Goal: Task Accomplishment & Management: Manage account settings

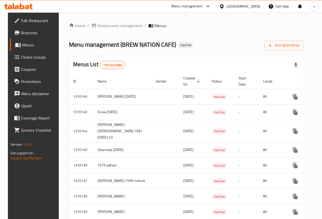
click at [24, 23] on span "Edit Restaurant" at bounding box center [39, 21] width 36 height 6
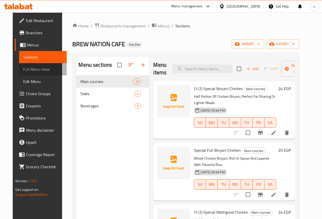
click at [23, 70] on span "Full Menu View" at bounding box center [42, 69] width 39 height 6
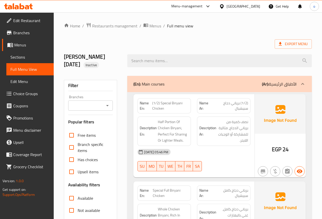
click at [16, 80] on span "Edit Menu" at bounding box center [29, 82] width 39 height 6
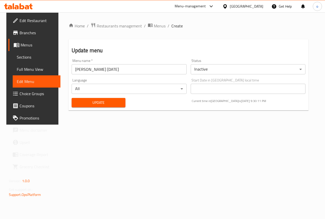
click at [26, 25] on link "Edit Restaurant" at bounding box center [34, 20] width 52 height 12
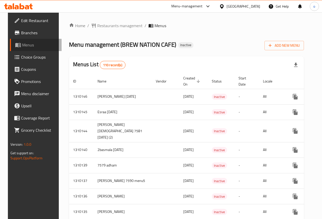
click at [25, 48] on span "Menus" at bounding box center [39, 45] width 35 height 6
click at [47, 48] on link "Menus" at bounding box center [36, 45] width 52 height 12
